Goal: Task Accomplishment & Management: Use online tool/utility

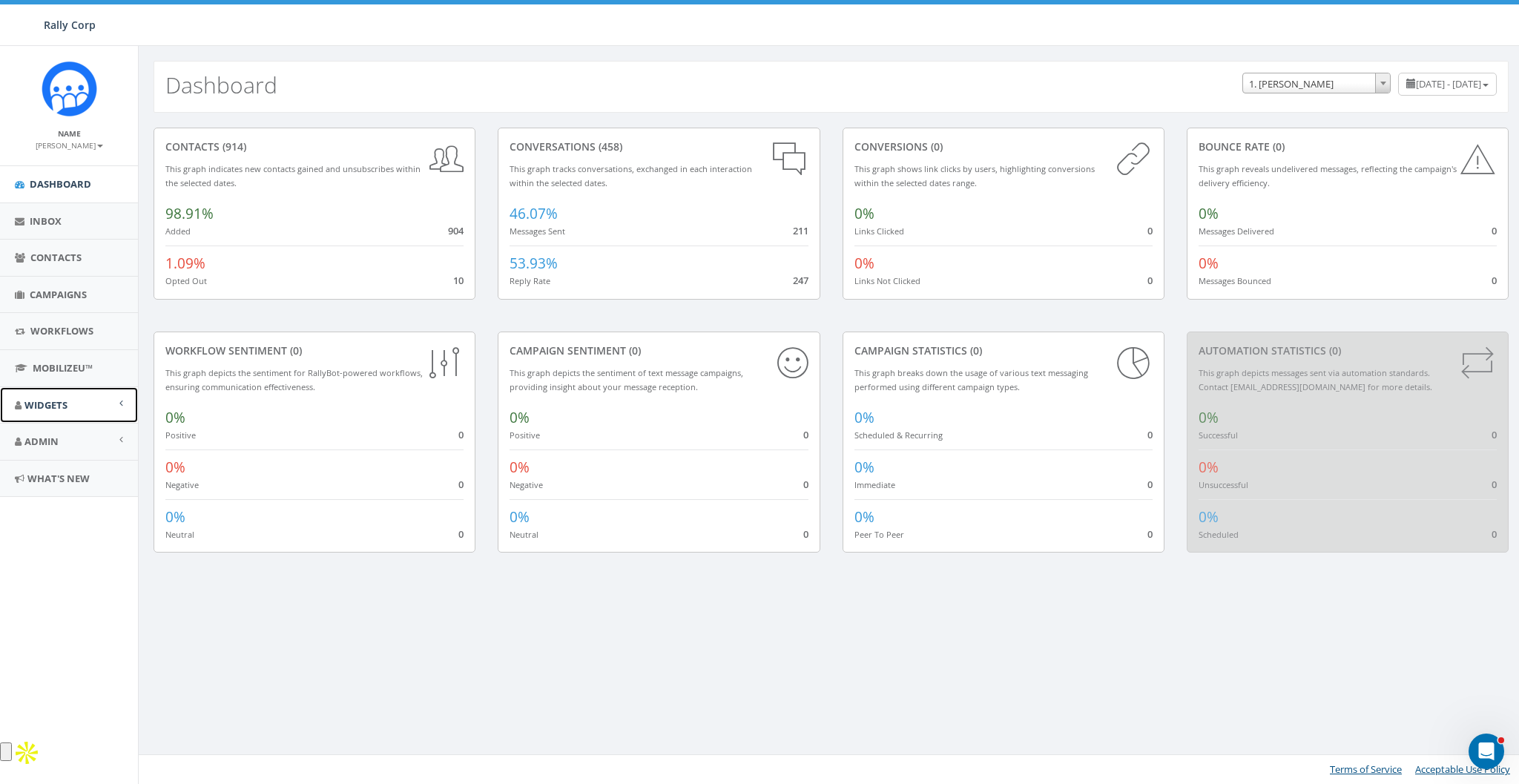
click at [51, 414] on link "Widgets" at bounding box center [69, 404] width 138 height 36
click at [311, 639] on div "Dashboard July 12, 2025 - October 10, 2025 1. James Martin ACME Ministry AdoptA…" at bounding box center [831, 415] width 1386 height 738
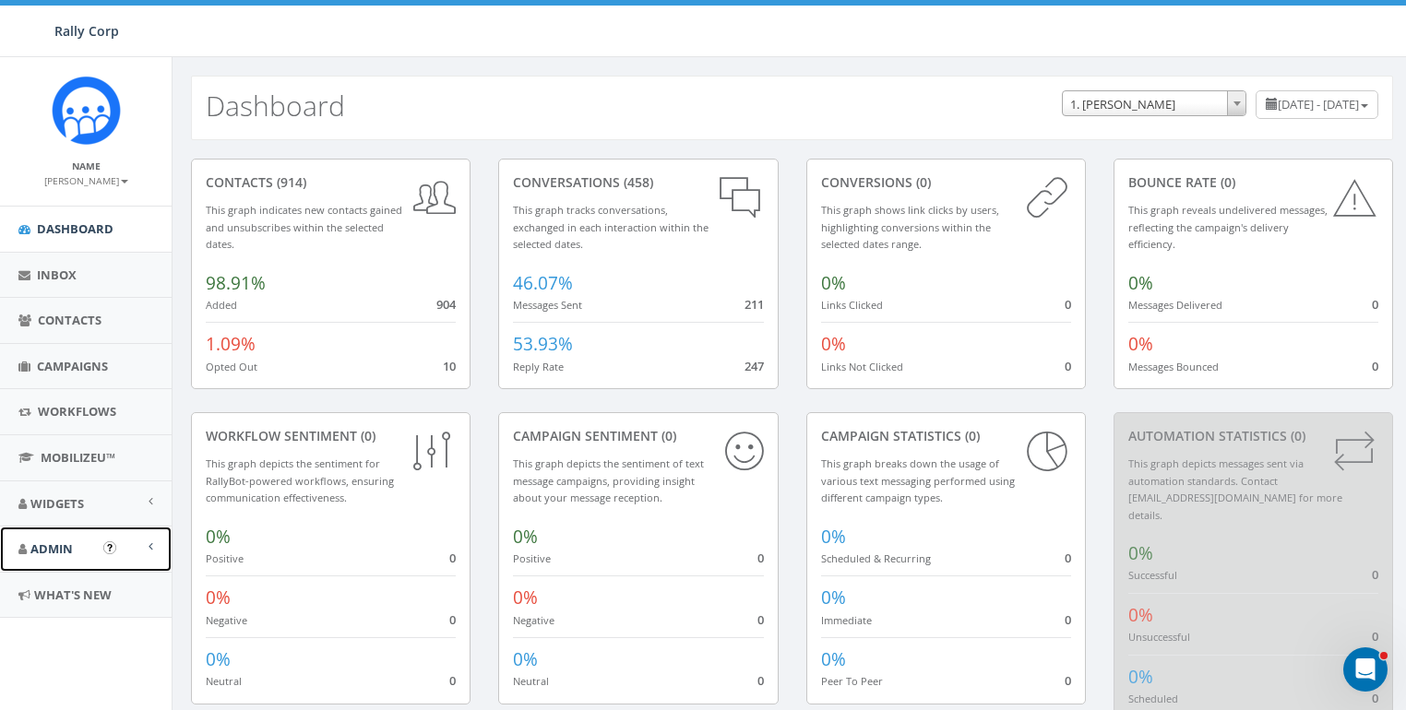
click at [72, 540] on span "Admin" at bounding box center [51, 548] width 42 height 17
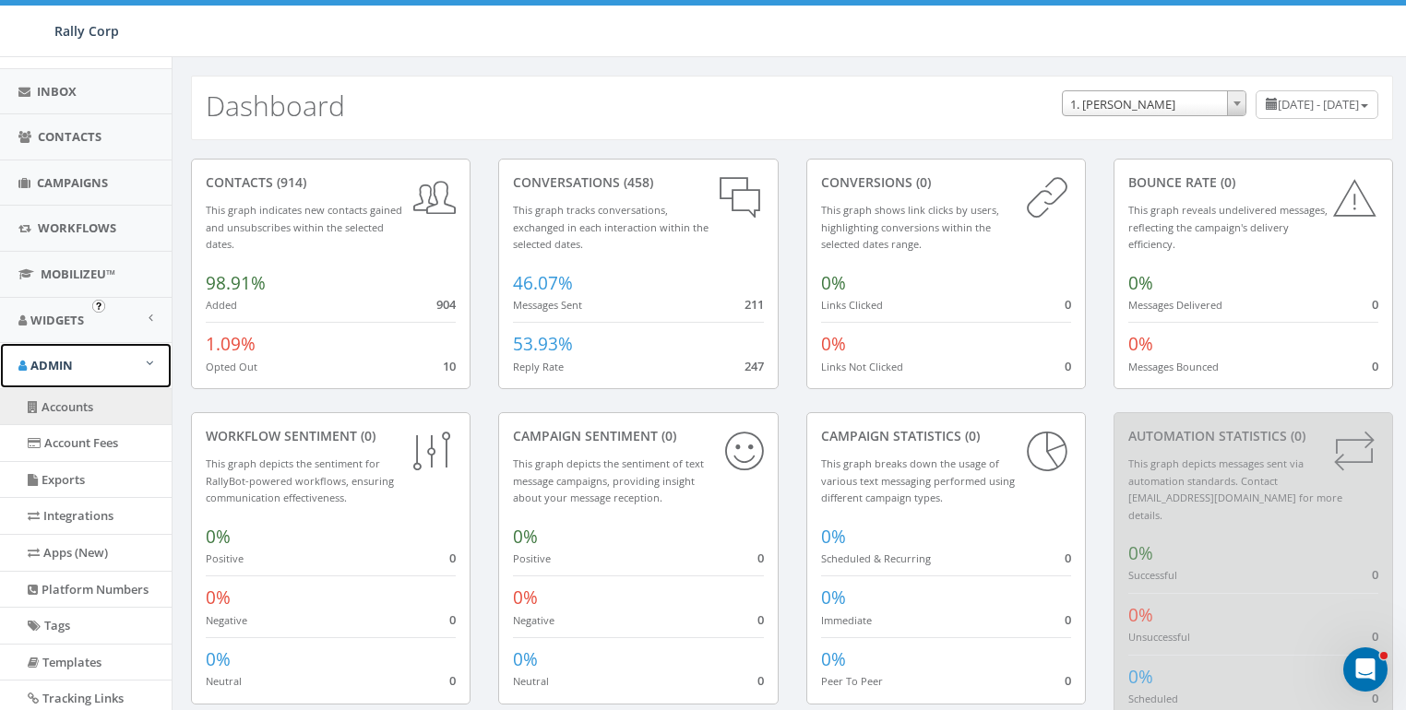
scroll to position [241, 0]
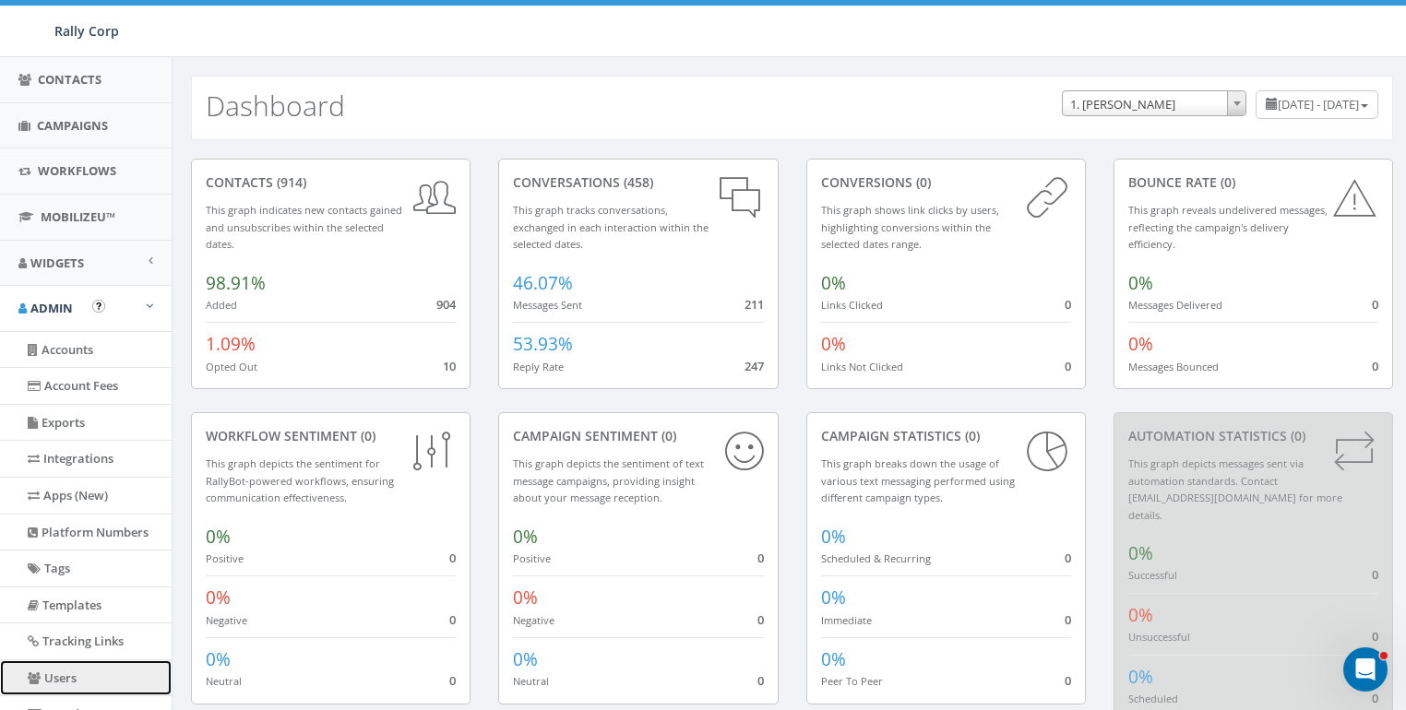
drag, startPoint x: 65, startPoint y: 670, endPoint x: 298, endPoint y: 478, distance: 301.4
click at [66, 670] on link "Users" at bounding box center [86, 678] width 172 height 36
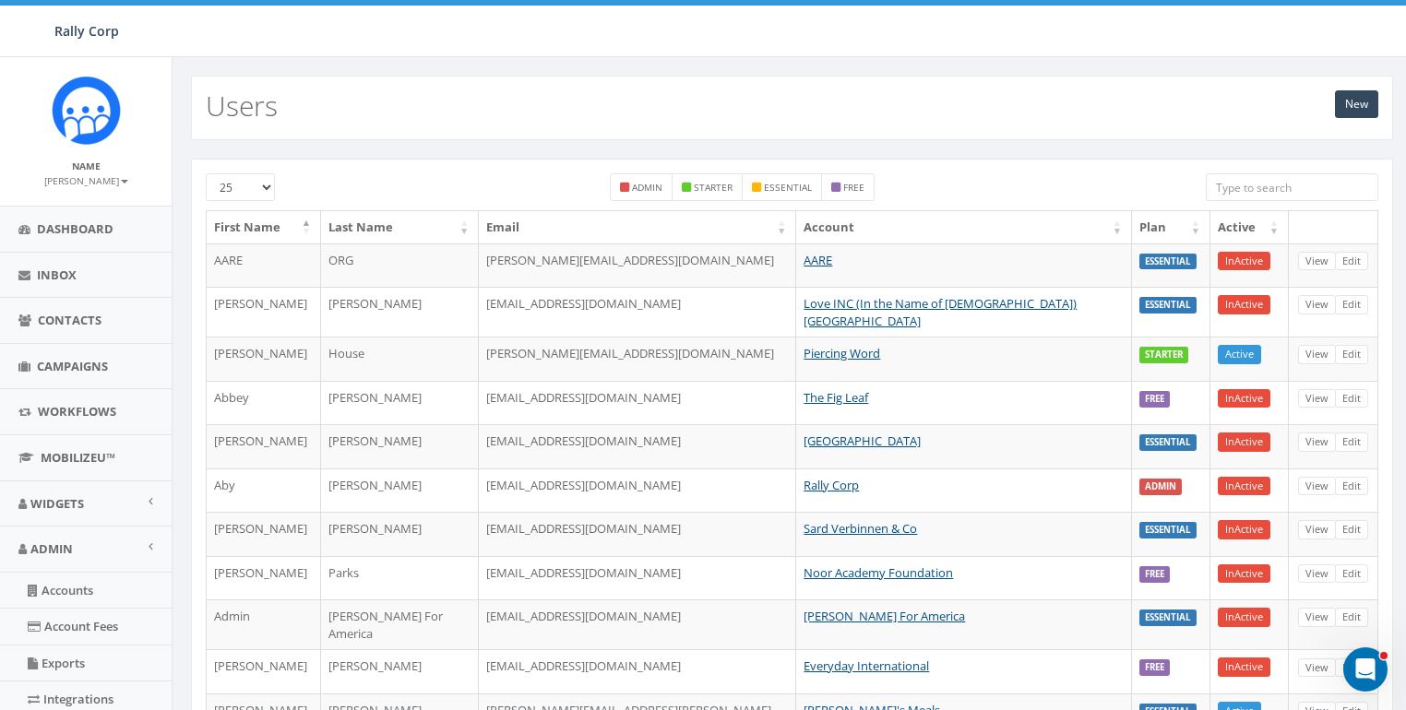
click at [1253, 194] on input "search" at bounding box center [1291, 187] width 172 height 28
paste input "[PERSON_NAME]"
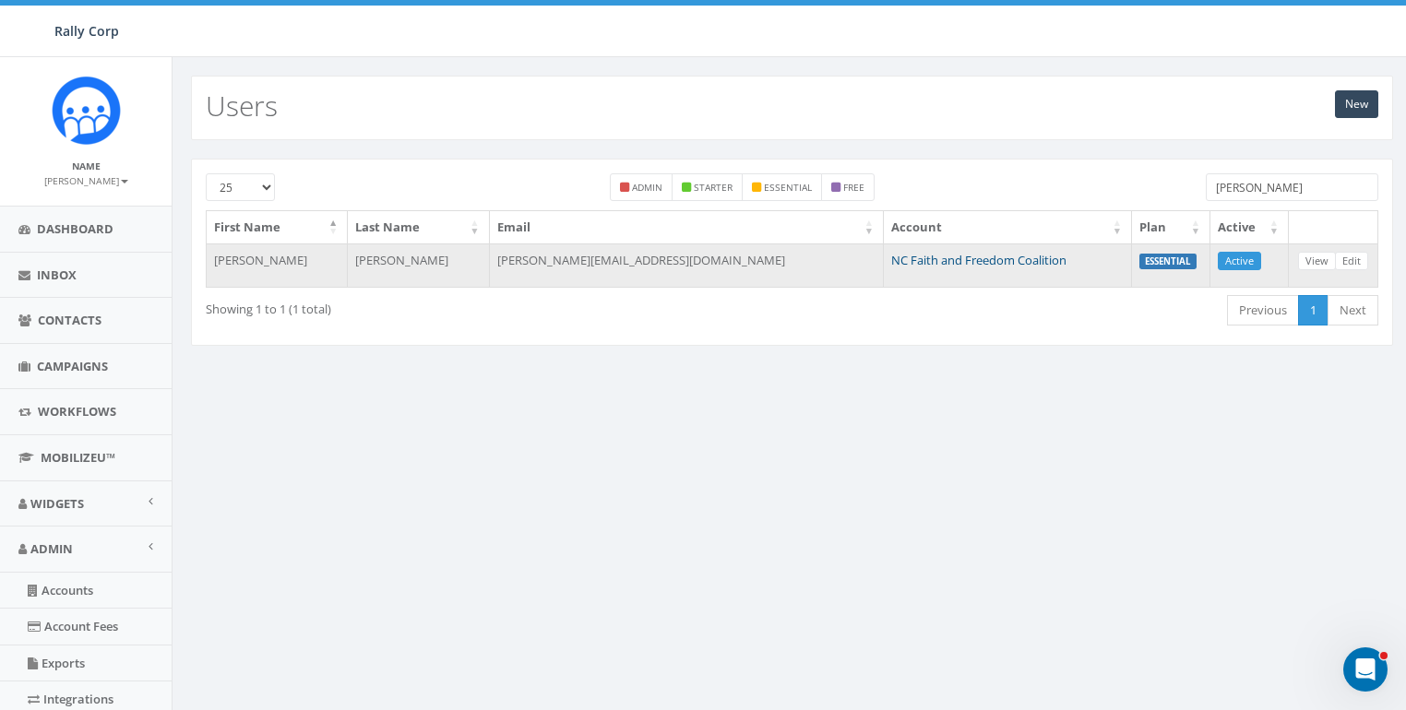
type input "Brintley"
click at [891, 262] on link "NC Faith and Freedom Coalition" at bounding box center [978, 260] width 175 height 17
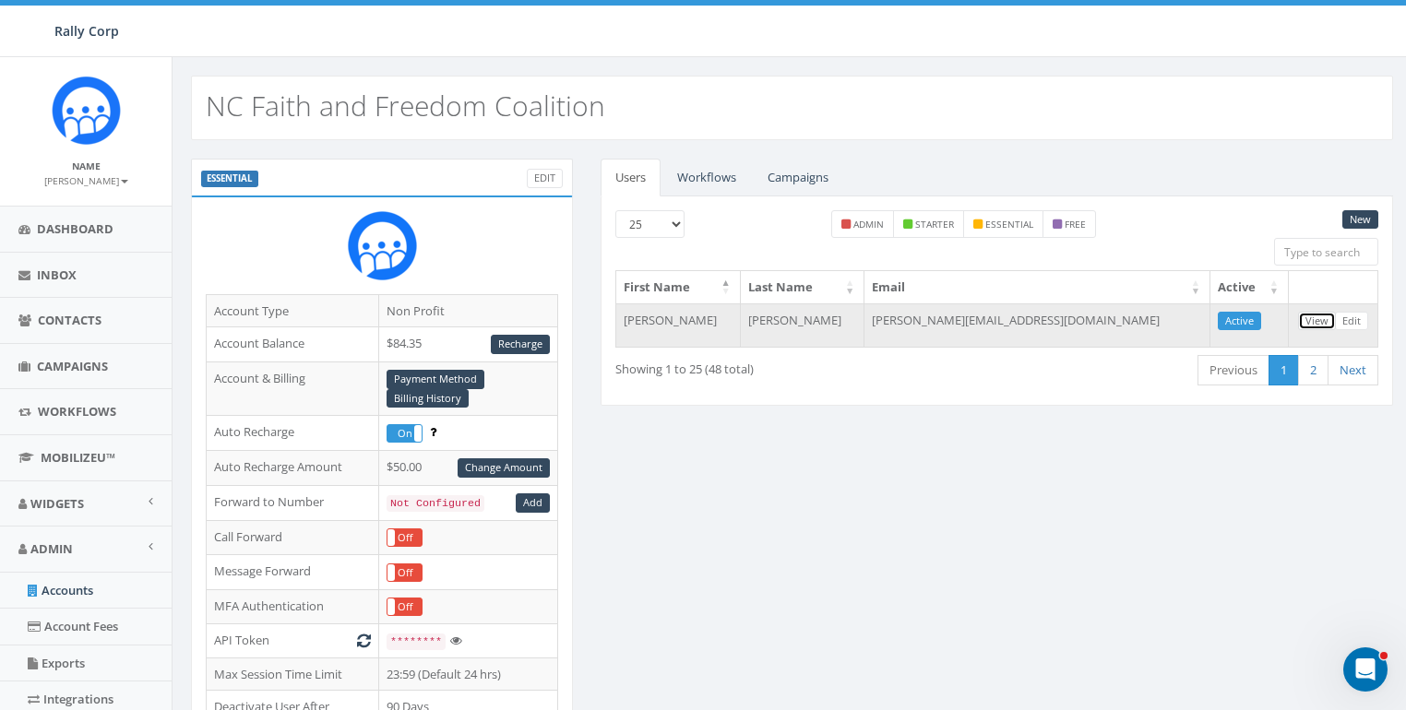
click at [1322, 313] on link "View" at bounding box center [1317, 321] width 38 height 19
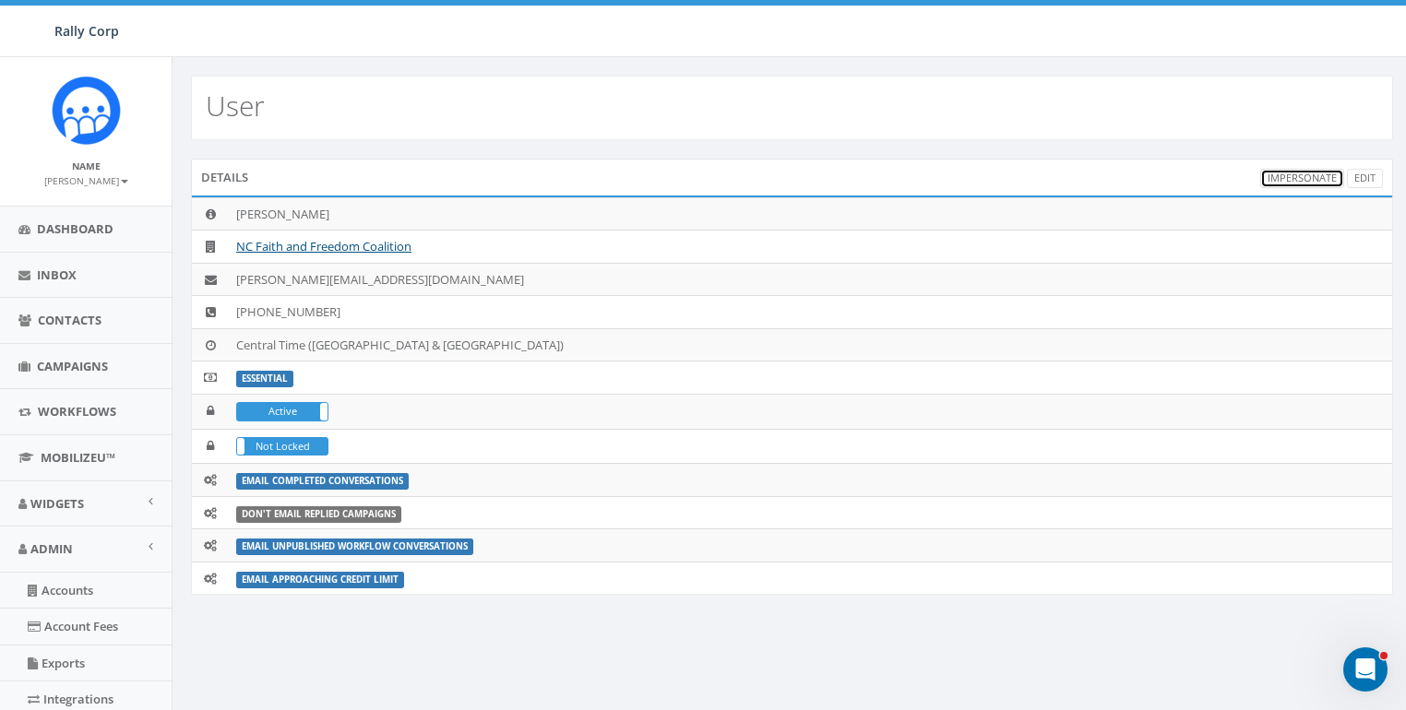
click at [1302, 173] on link "Impersonate" at bounding box center [1302, 178] width 84 height 19
